Goal: Task Accomplishment & Management: Complete application form

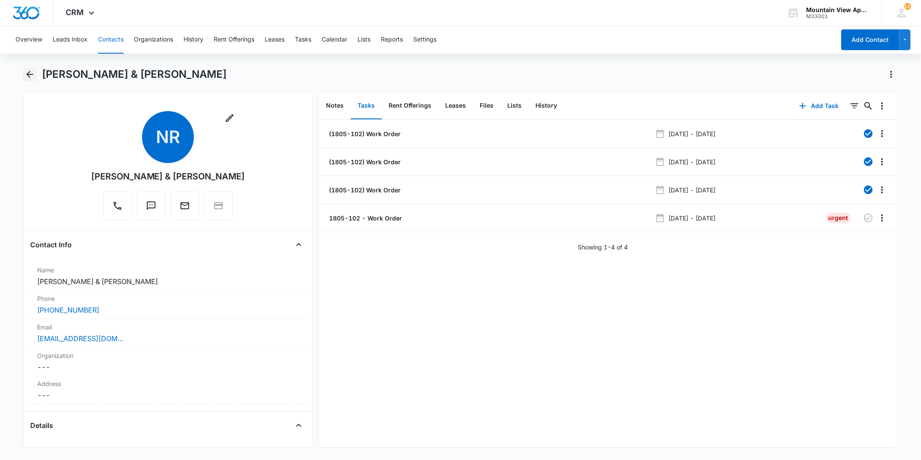
scroll to position [624, 0]
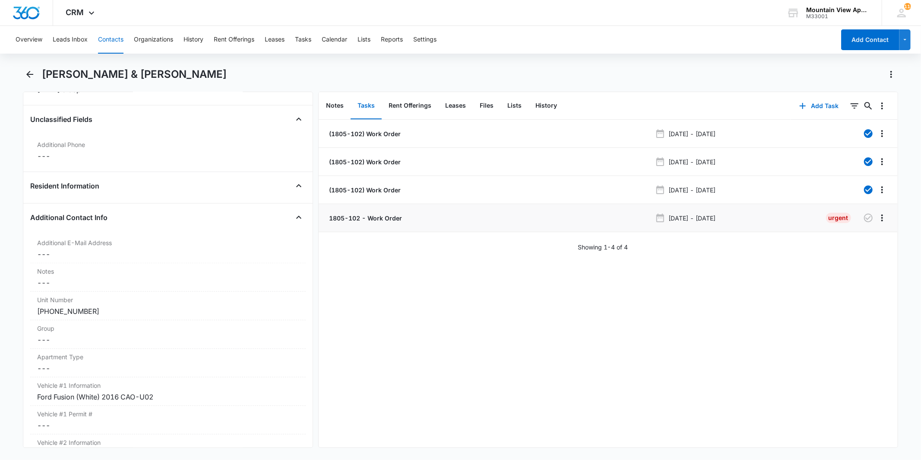
click at [379, 215] on p "1805-102 - Work Order" at bounding box center [364, 217] width 75 height 9
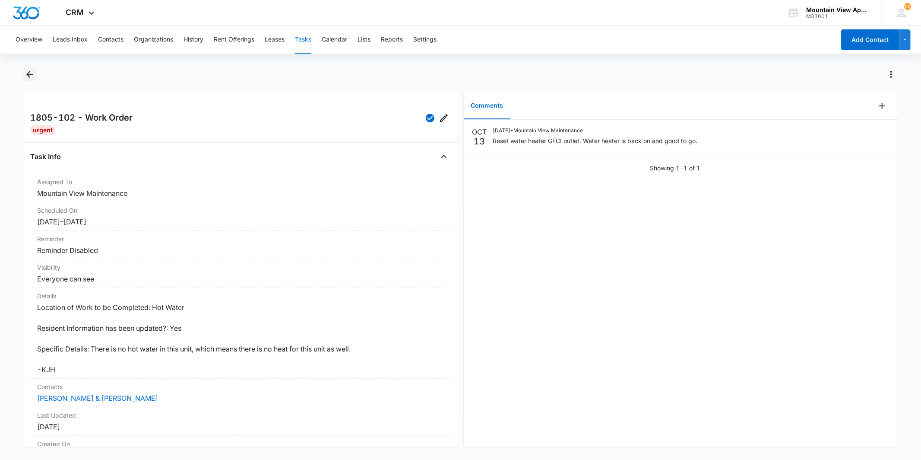
click at [28, 76] on icon "Back" at bounding box center [30, 74] width 10 height 10
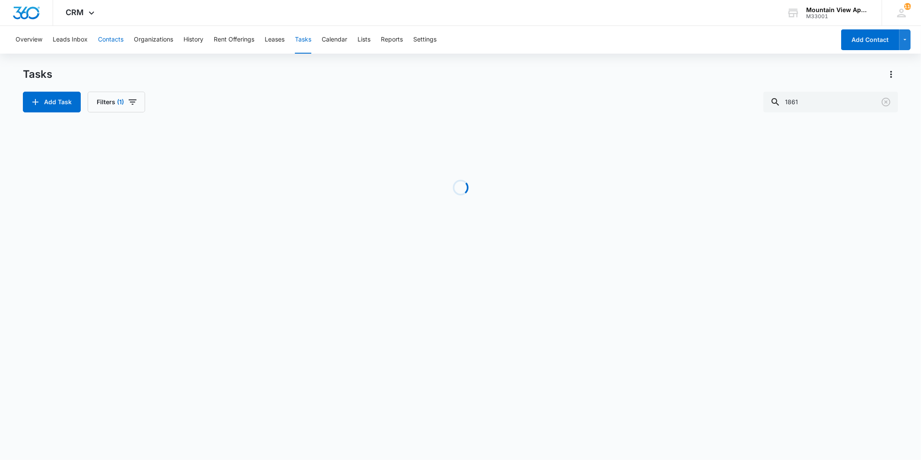
click at [113, 40] on button "Contacts" at bounding box center [110, 40] width 25 height 28
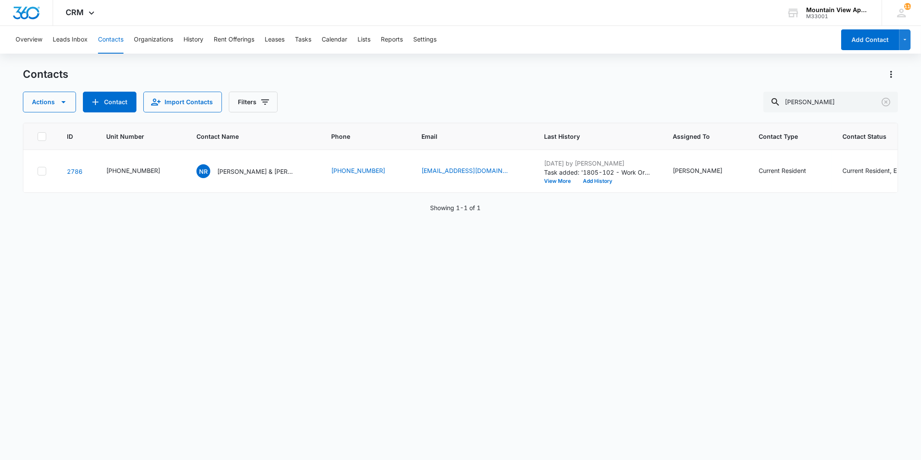
click at [108, 44] on button "Contacts" at bounding box center [110, 40] width 25 height 28
click at [891, 103] on icon "Clear" at bounding box center [886, 102] width 10 height 10
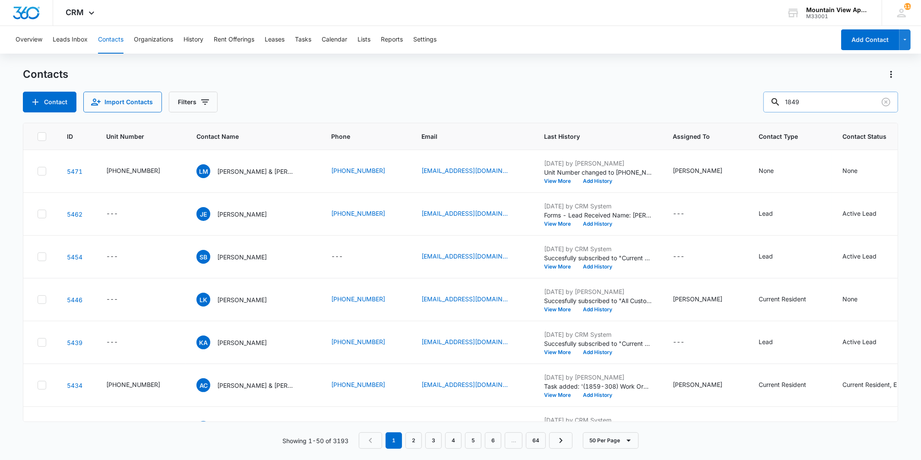
type input "1849"
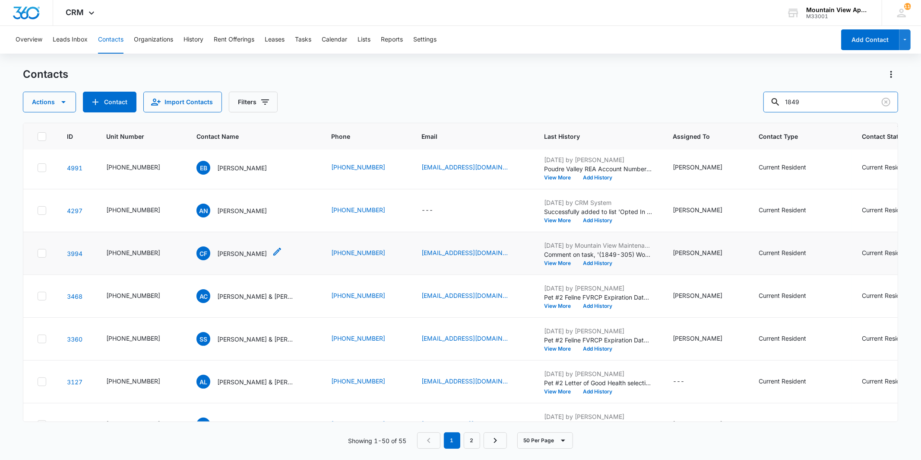
scroll to position [96, 0]
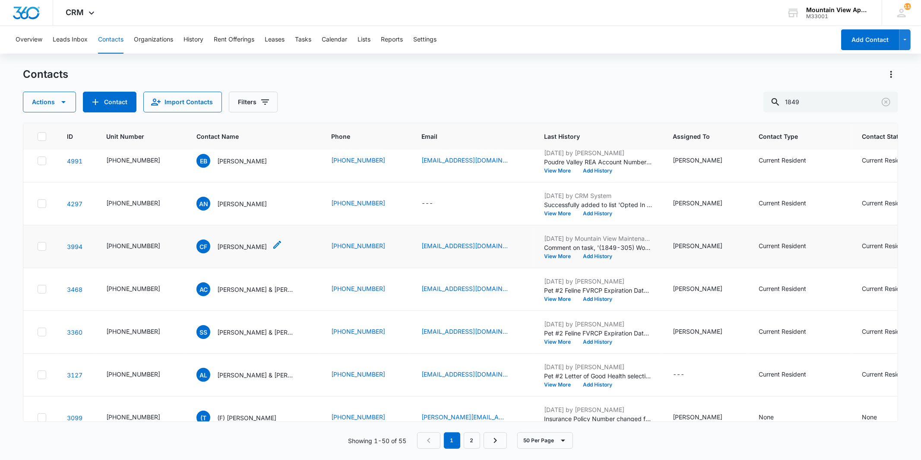
click at [221, 247] on p "[PERSON_NAME]" at bounding box center [242, 246] width 50 height 9
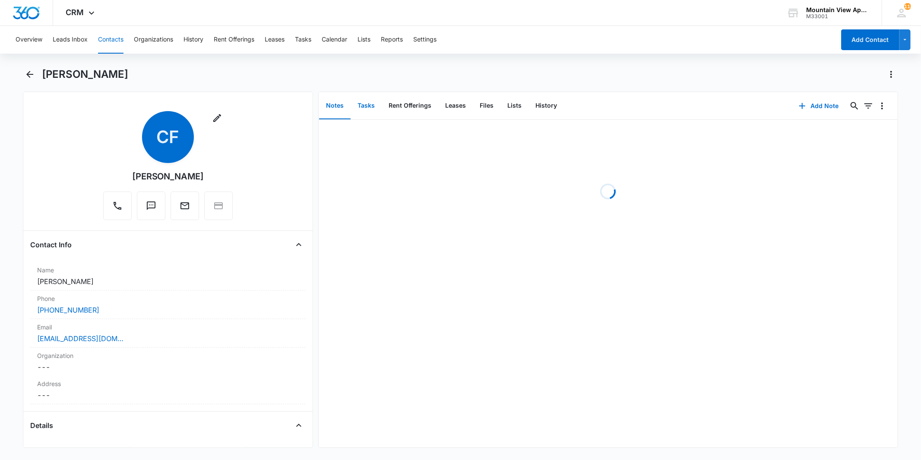
click at [366, 115] on button "Tasks" at bounding box center [366, 105] width 31 height 27
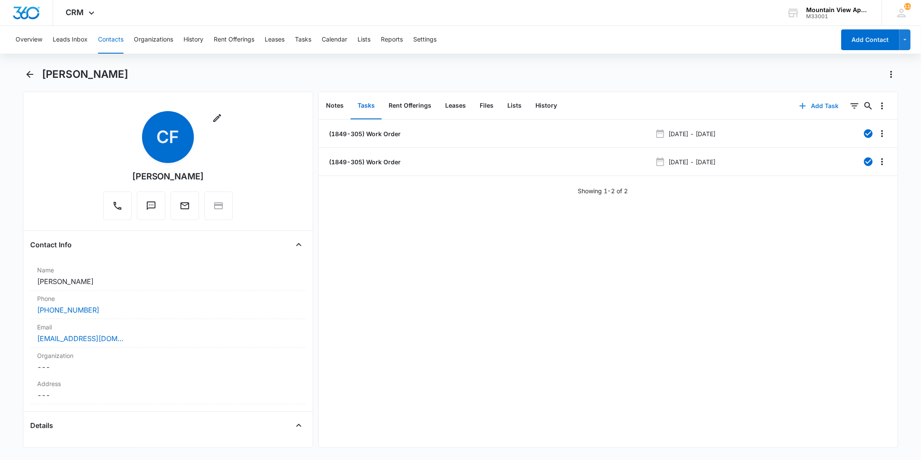
click at [809, 105] on button "Add Task" at bounding box center [819, 105] width 57 height 21
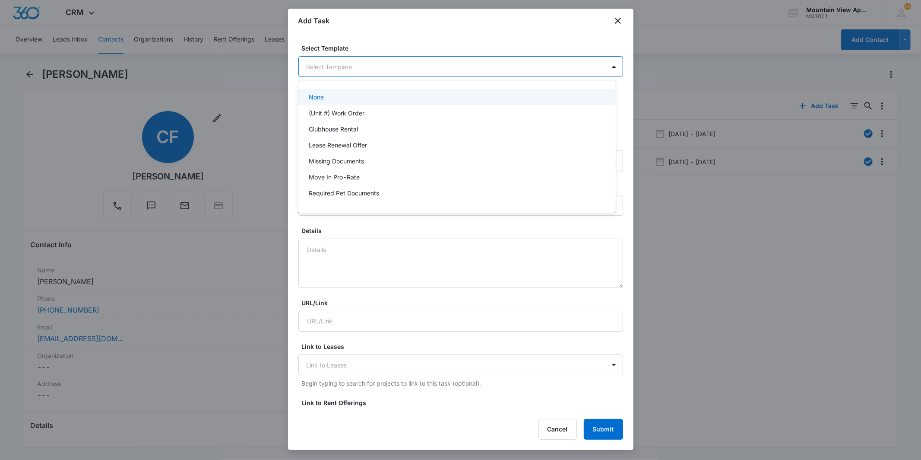
drag, startPoint x: 329, startPoint y: 61, endPoint x: 327, endPoint y: 75, distance: 14.0
click at [329, 61] on body "CRM Apps Reputation Websites Forms CRM Email Social Content Ads Intelligence Fi…" at bounding box center [460, 230] width 921 height 460
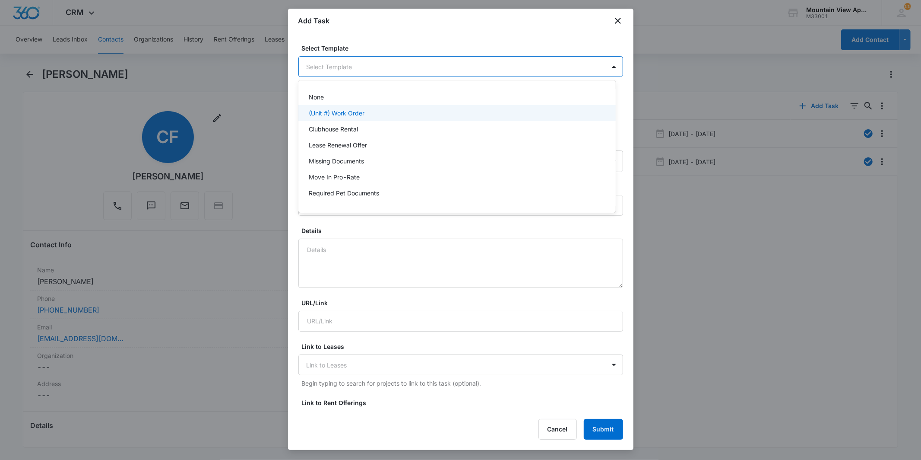
click at [325, 110] on p "(Unit #) Work Order" at bounding box center [337, 112] width 56 height 9
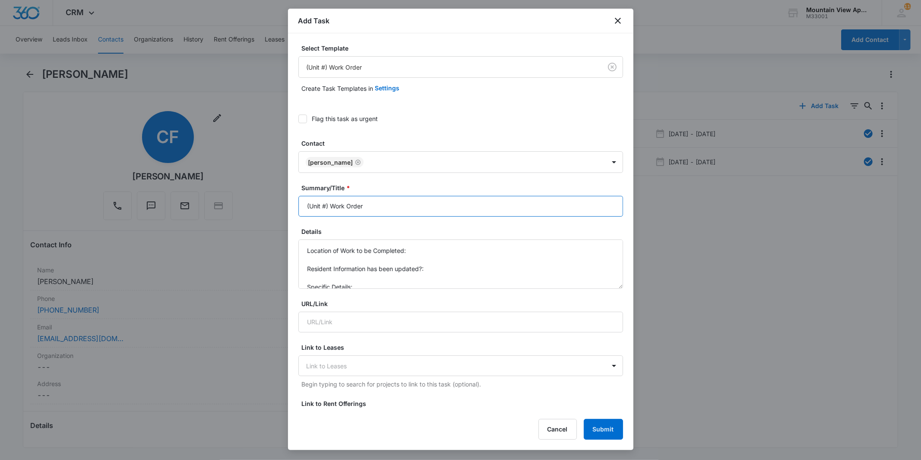
click at [326, 202] on input "(Unit #) Work Order" at bounding box center [460, 206] width 325 height 21
type input "(1849-305) Work Order"
click at [430, 251] on textarea "Location of Work to be Completed: Resident Information has been updated?: Speci…" at bounding box center [460, 263] width 325 height 49
click at [443, 270] on textarea "Location of Work to be Completed: Kitchen Resident Information has been updated…" at bounding box center [460, 263] width 325 height 49
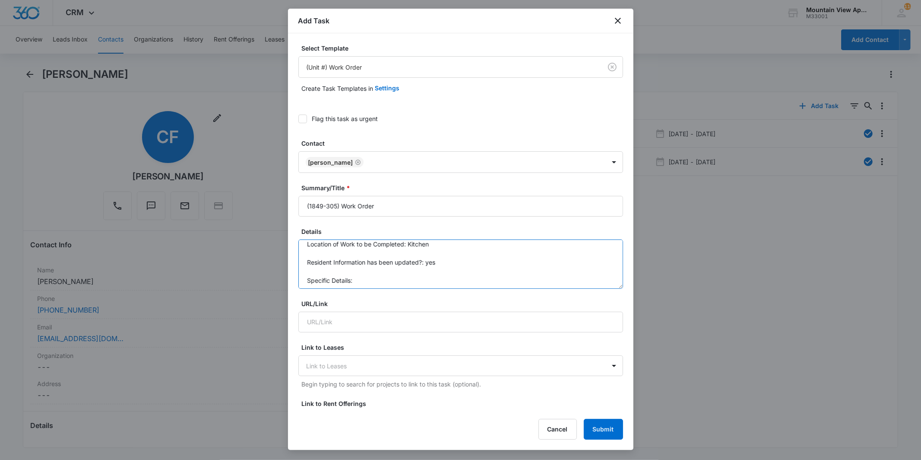
scroll to position [9, 0]
click at [434, 276] on textarea "Location of Work to be Completed: Kitchen Resident Information has been updated…" at bounding box center [460, 263] width 325 height 49
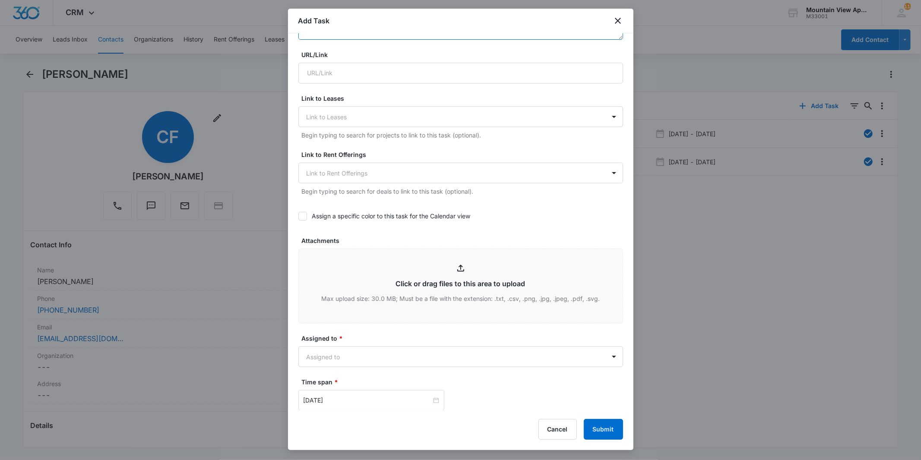
scroll to position [422, 0]
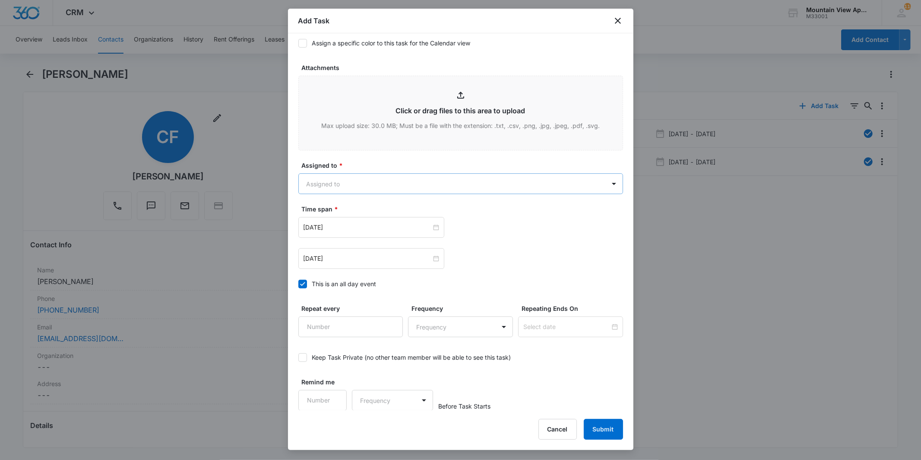
type textarea "Location of Work to be Completed: Kitchen Resident Information has been updated…"
click at [396, 186] on body "CRM Apps Reputation Websites Forms CRM Email Social Content Ads Intelligence Fi…" at bounding box center [460, 230] width 921 height 460
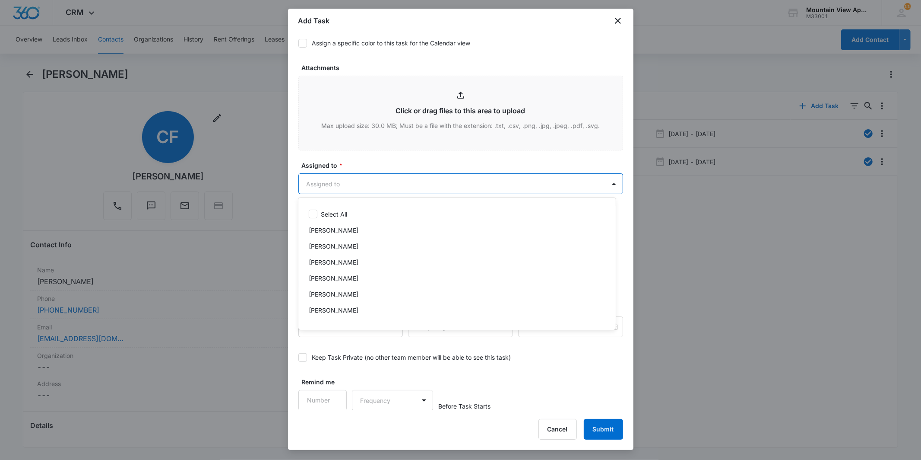
scroll to position [188, 0]
click at [402, 281] on div "Mountain View Maintenance" at bounding box center [456, 281] width 295 height 9
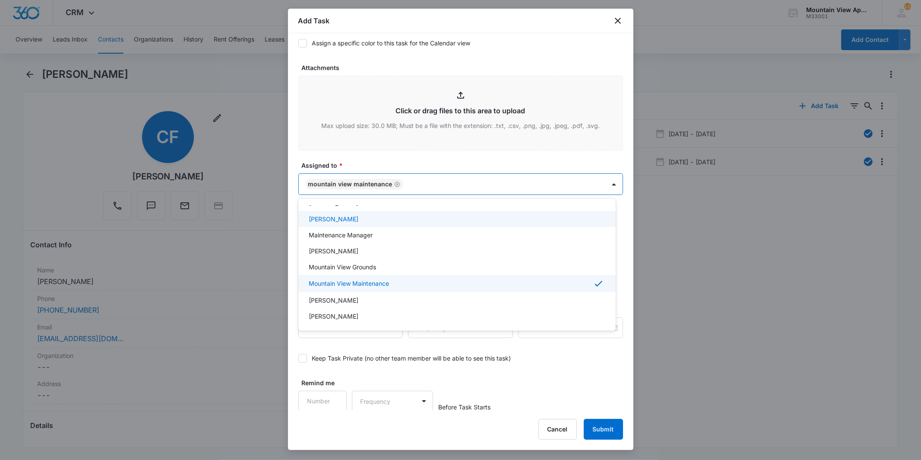
click at [426, 179] on div at bounding box center [460, 230] width 921 height 460
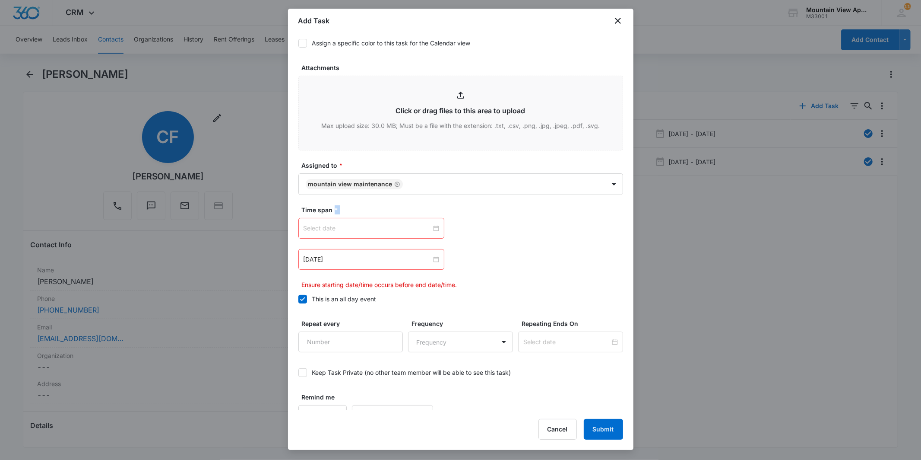
click at [433, 225] on div at bounding box center [372, 228] width 136 height 10
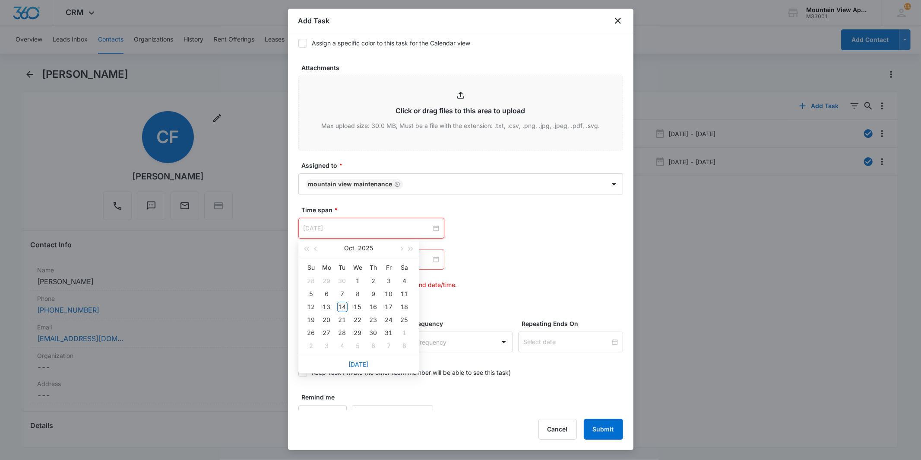
type input "[DATE]"
click at [341, 304] on div "14" at bounding box center [342, 306] width 10 height 10
click at [433, 258] on div at bounding box center [372, 259] width 136 height 10
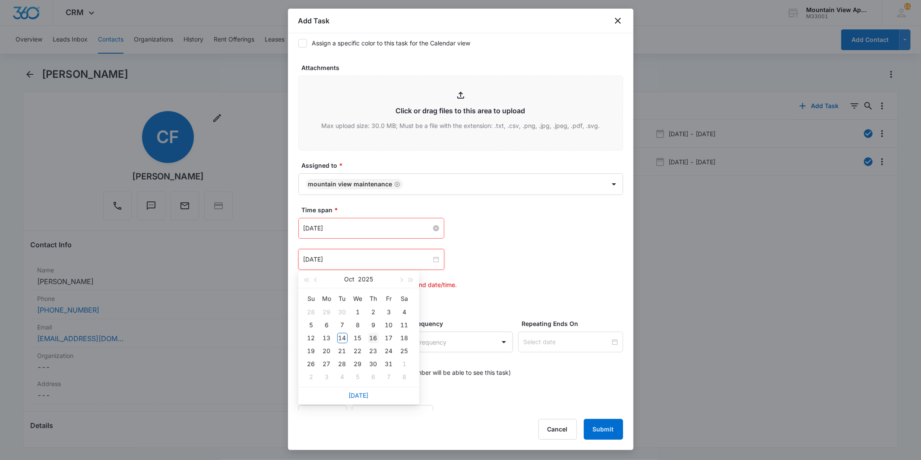
type input "[DATE]"
click at [377, 340] on div "16" at bounding box center [373, 338] width 10 height 10
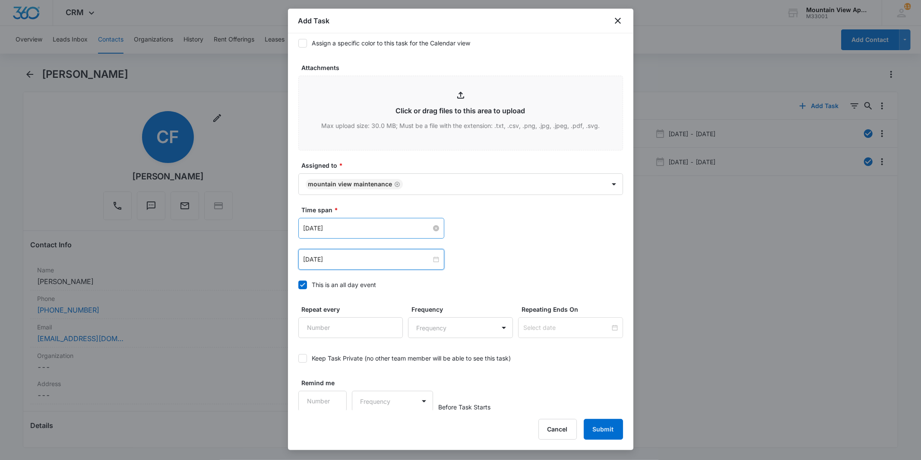
scroll to position [422, 0]
click at [609, 423] on button "Submit" at bounding box center [603, 429] width 39 height 21
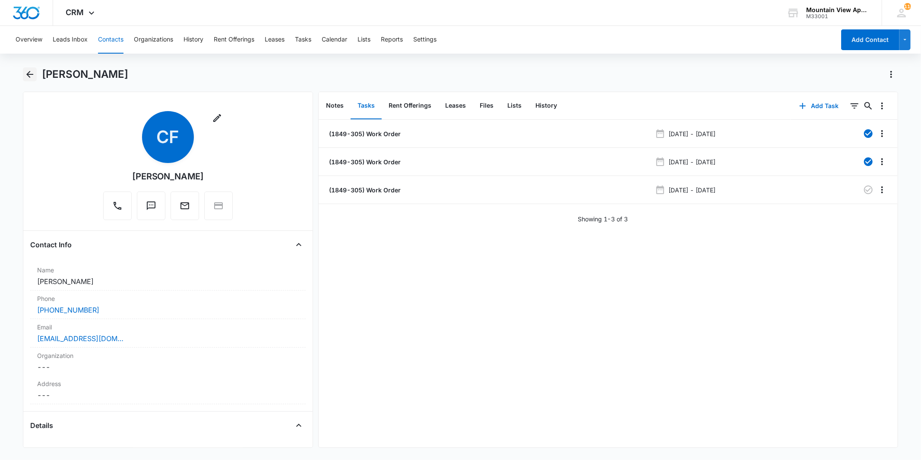
click at [25, 78] on icon "Back" at bounding box center [30, 74] width 10 height 10
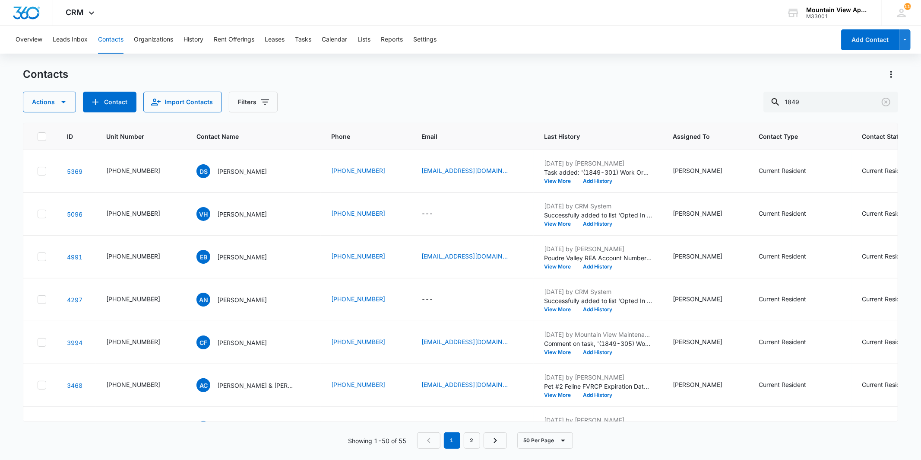
scroll to position [96, 0]
